Goal: Check status: Check status

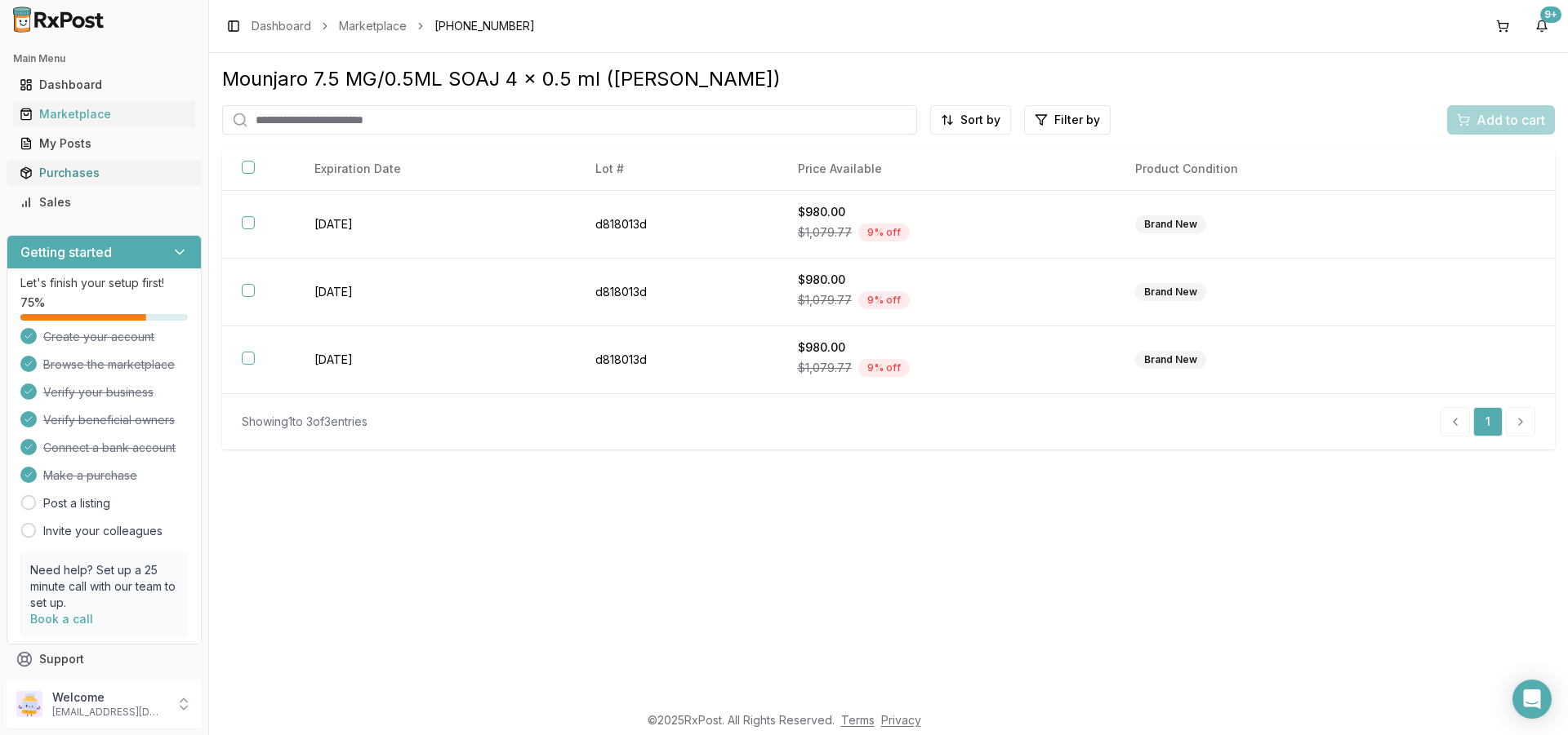
click at [73, 173] on div "Purchases" at bounding box center [104, 173] width 169 height 17
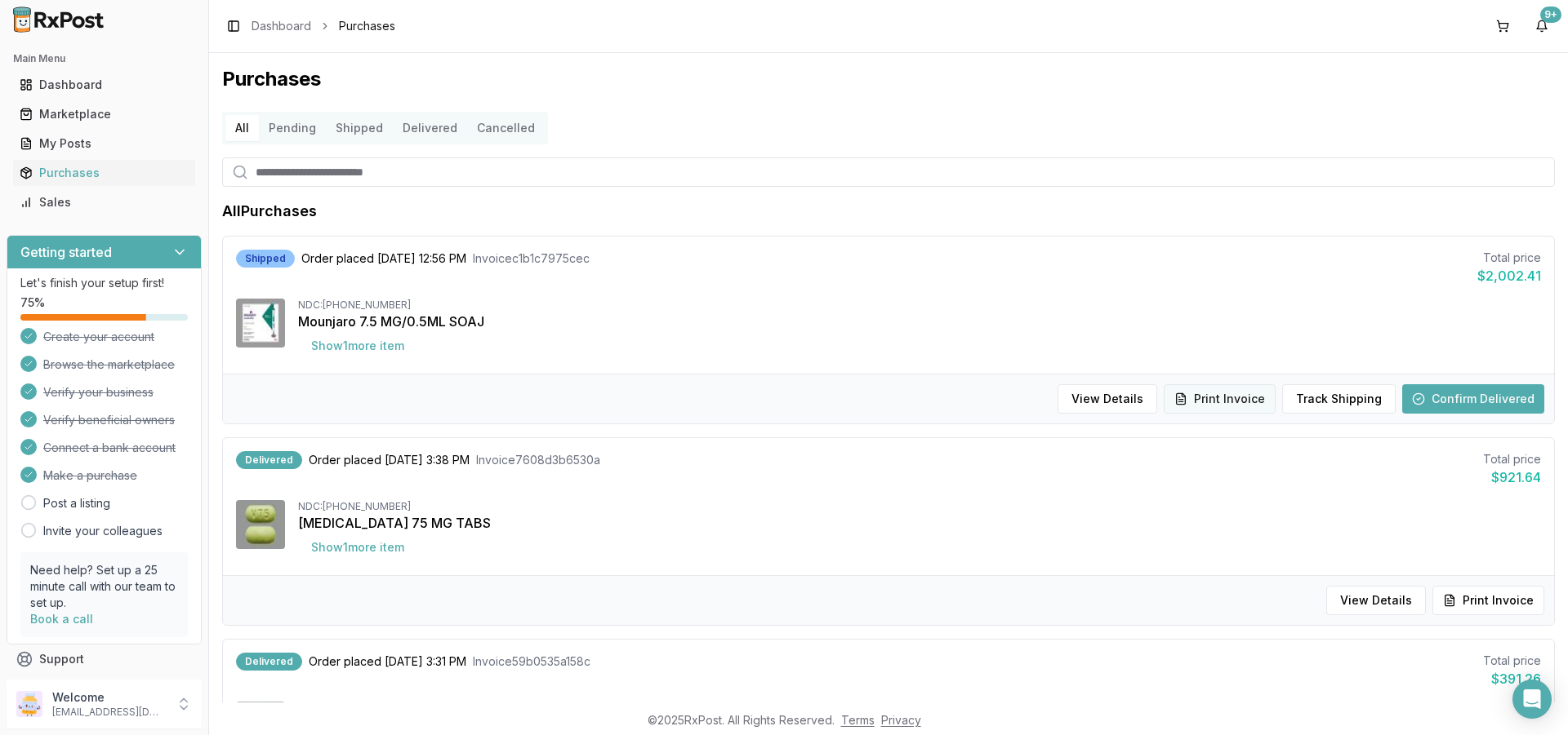
click at [1211, 396] on button "Print Invoice" at bounding box center [1219, 399] width 112 height 29
click at [1459, 384] on div "View Details Print Invoice Track Shipping Confirm Delivered" at bounding box center [889, 398] width 1331 height 50
click at [1437, 395] on button "Confirm Delivered" at bounding box center [1473, 399] width 142 height 29
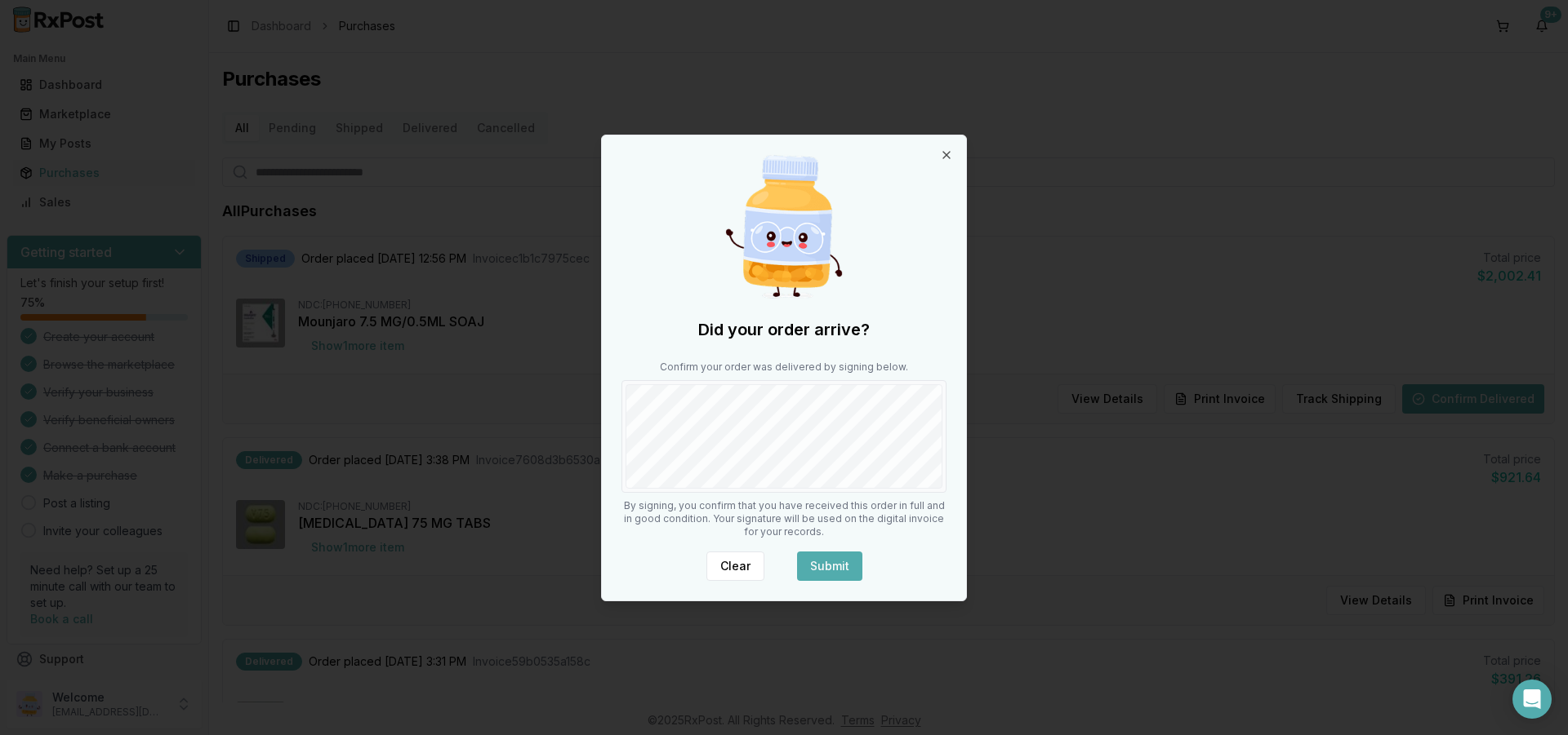
click at [841, 565] on button "Submit" at bounding box center [829, 566] width 65 height 29
